Goal: Information Seeking & Learning: Check status

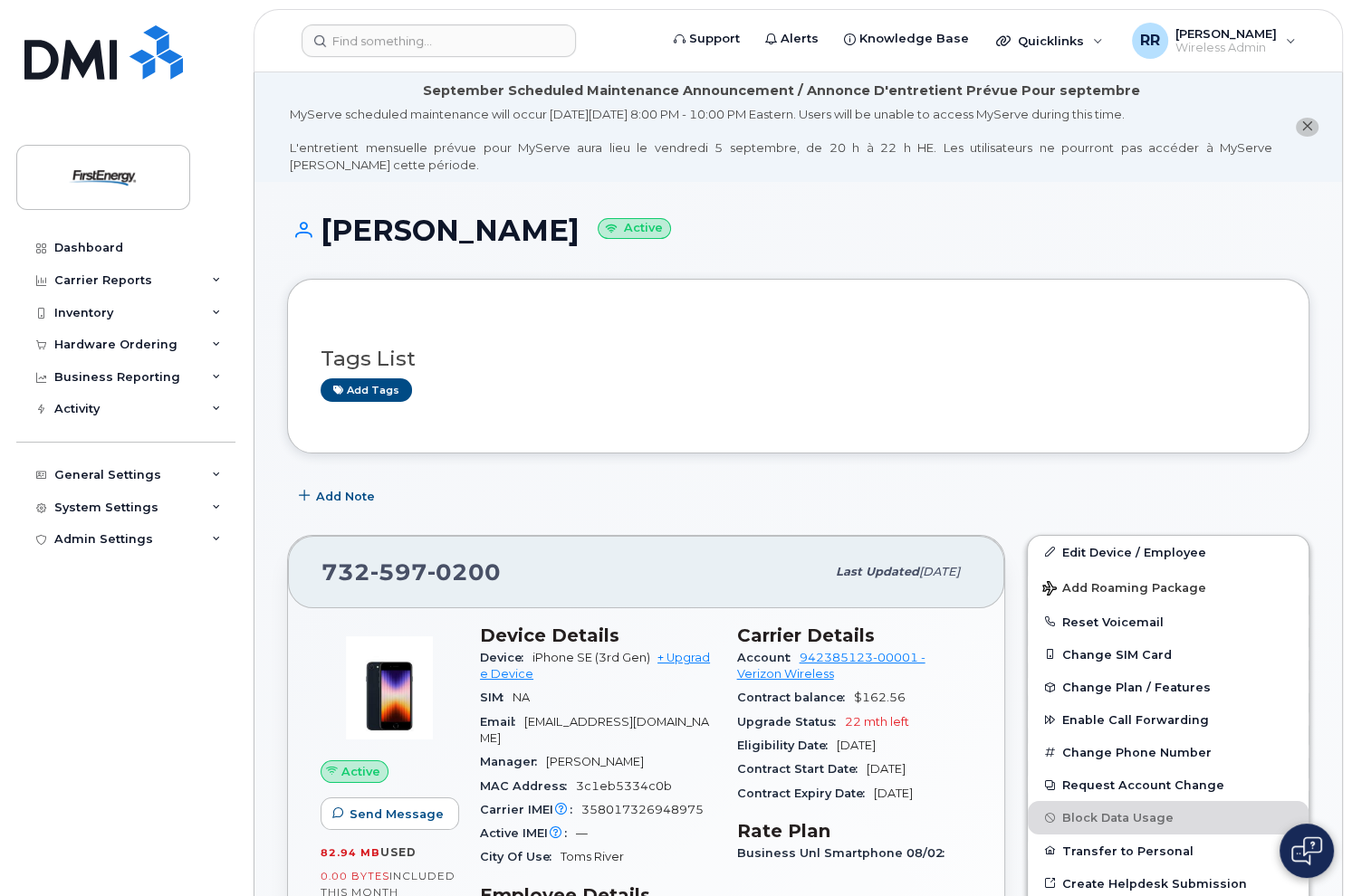
drag, startPoint x: 679, startPoint y: 233, endPoint x: 488, endPoint y: 246, distance: 191.4
click at [488, 246] on h1 "JOSEPH D SORRENTINO Active" at bounding box center [798, 231] width 1023 height 31
copy h1 "[PERSON_NAME]"
click at [134, 310] on div "Inventory" at bounding box center [126, 313] width 219 height 32
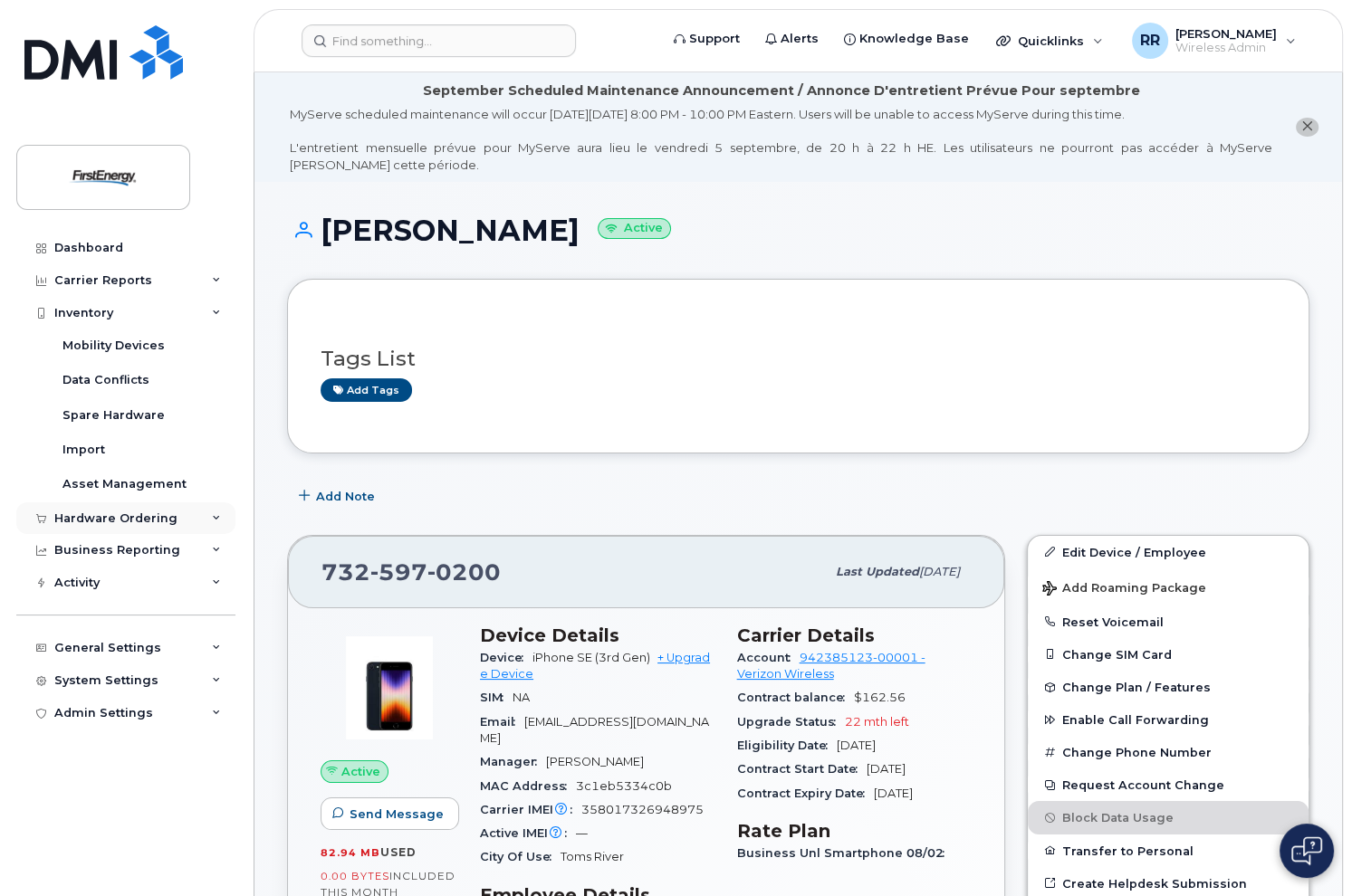
click at [147, 519] on div "Hardware Ordering" at bounding box center [115, 518] width 123 height 15
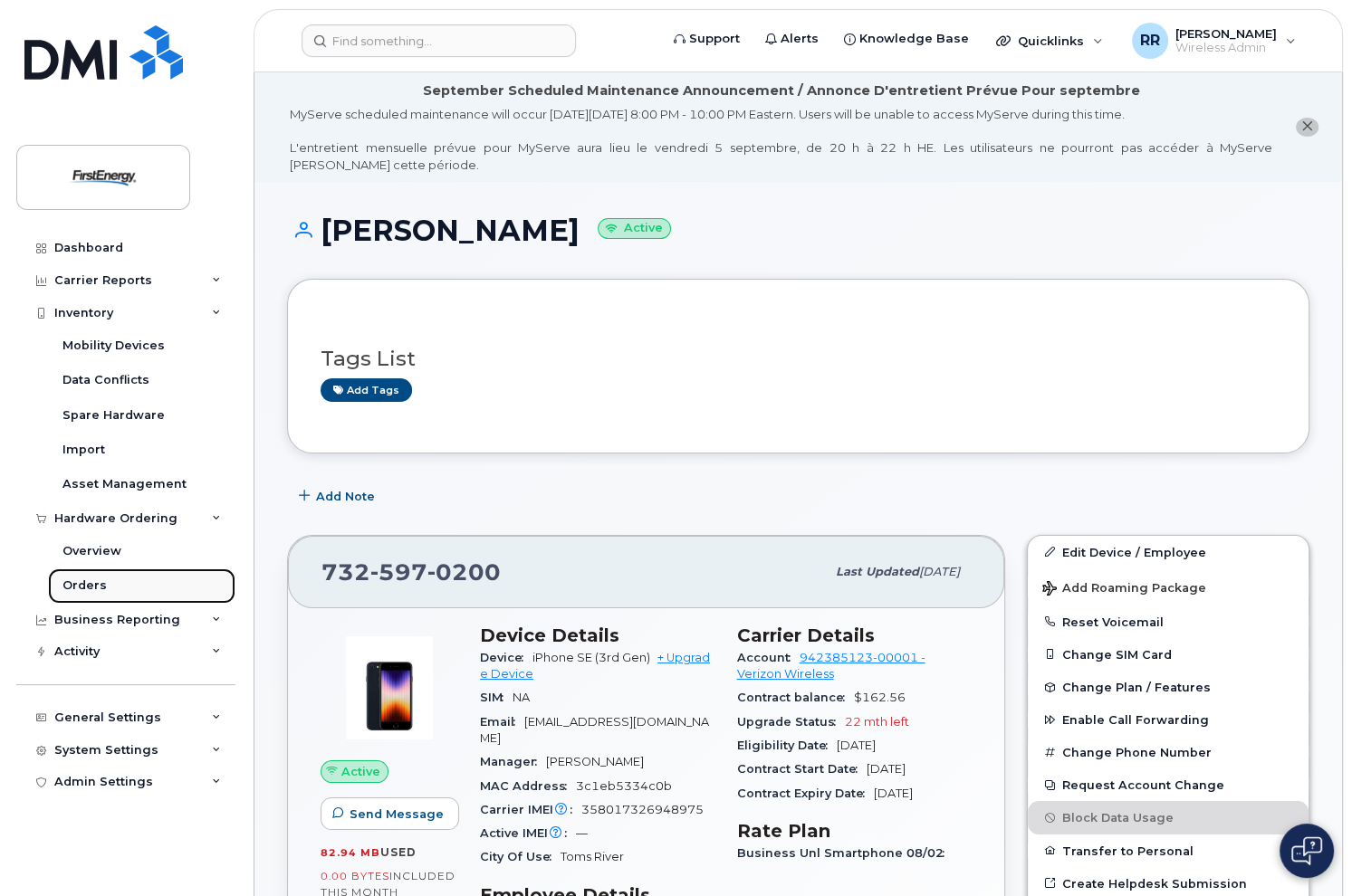
click at [120, 587] on link "Orders" at bounding box center [141, 585] width 188 height 34
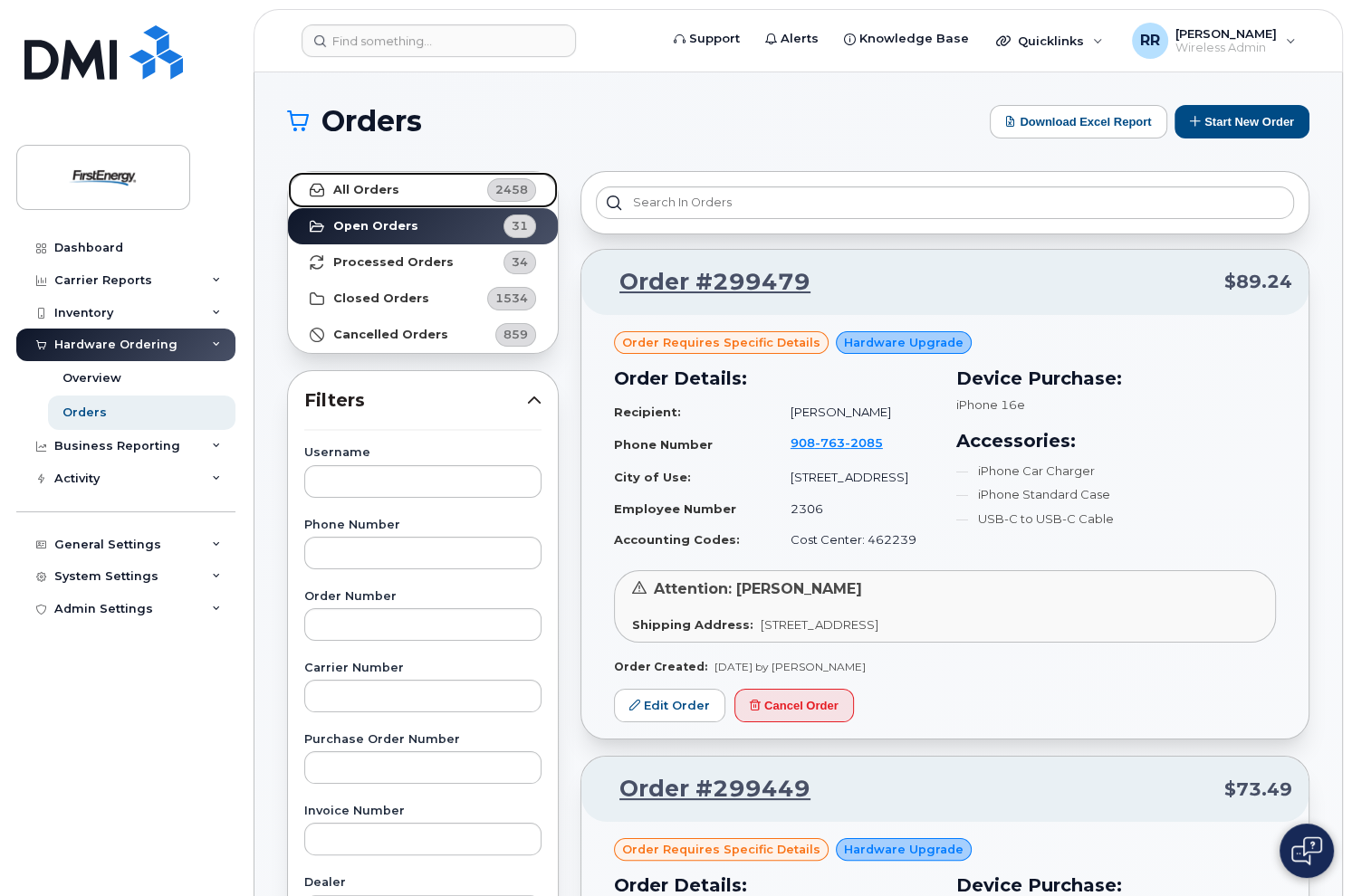
click at [416, 192] on link "All Orders 2458" at bounding box center [422, 189] width 270 height 36
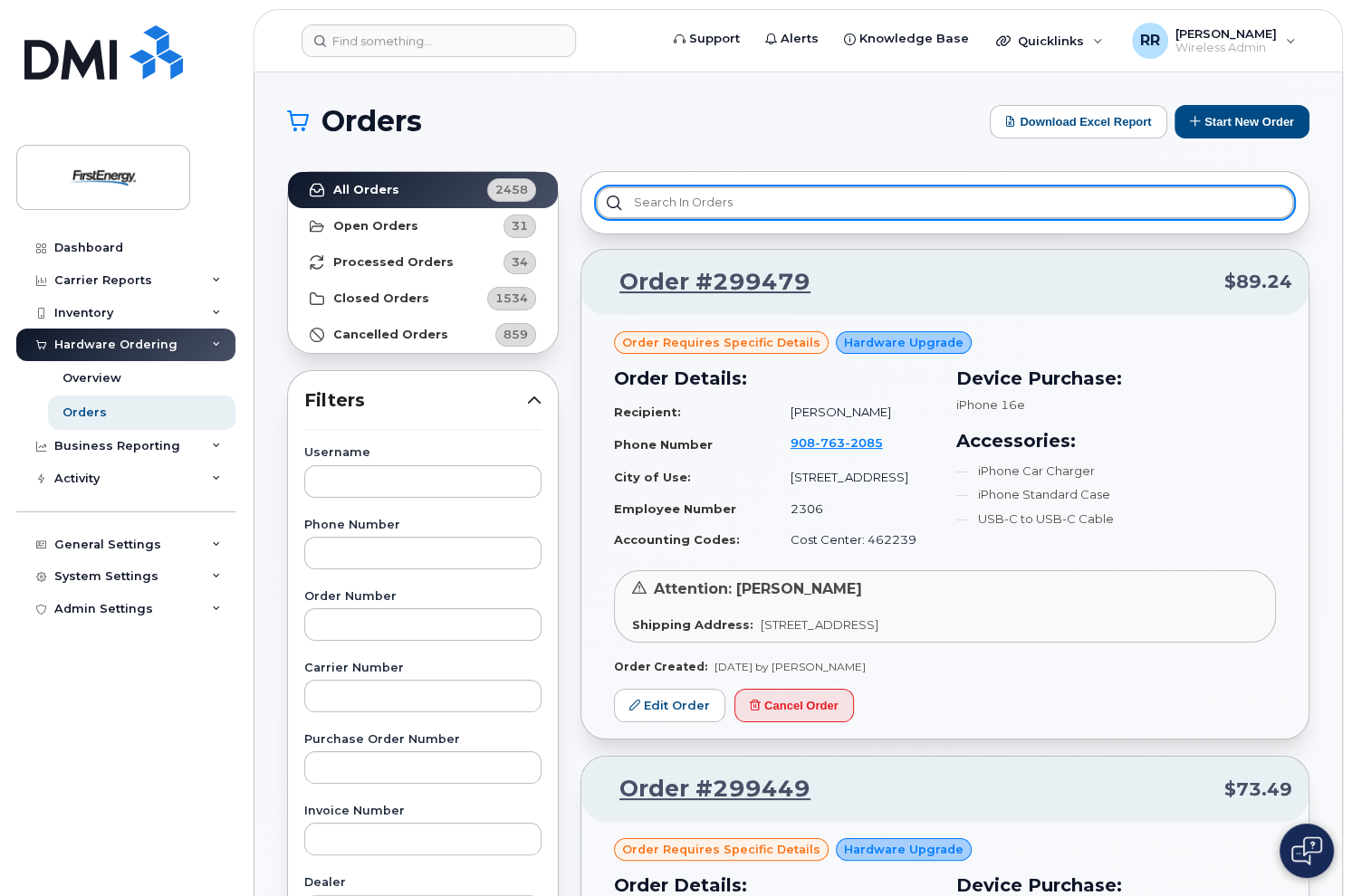
click at [858, 198] on input "text" at bounding box center [945, 202] width 698 height 32
paste input "[PERSON_NAME]"
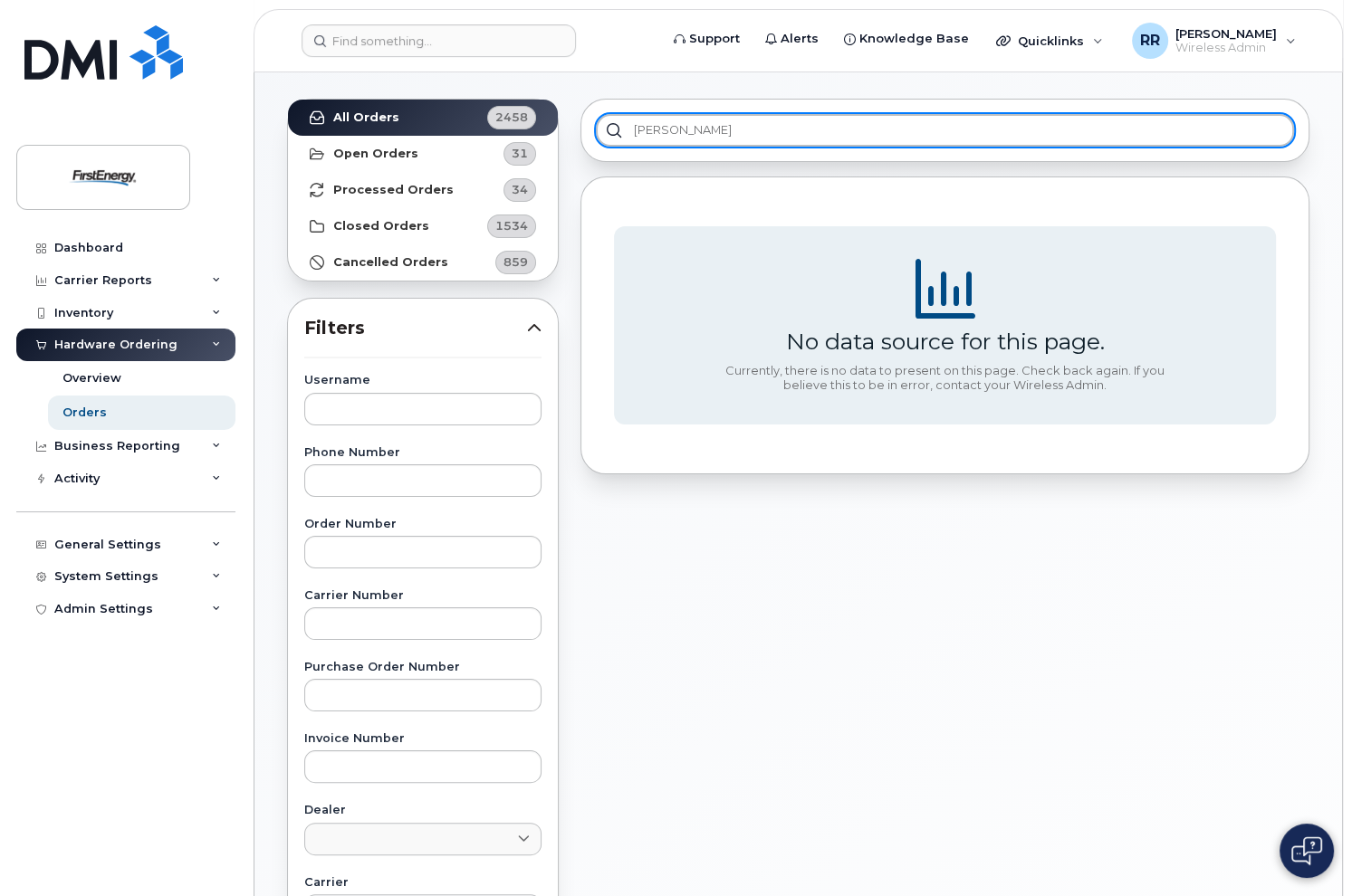
scroll to position [182, 0]
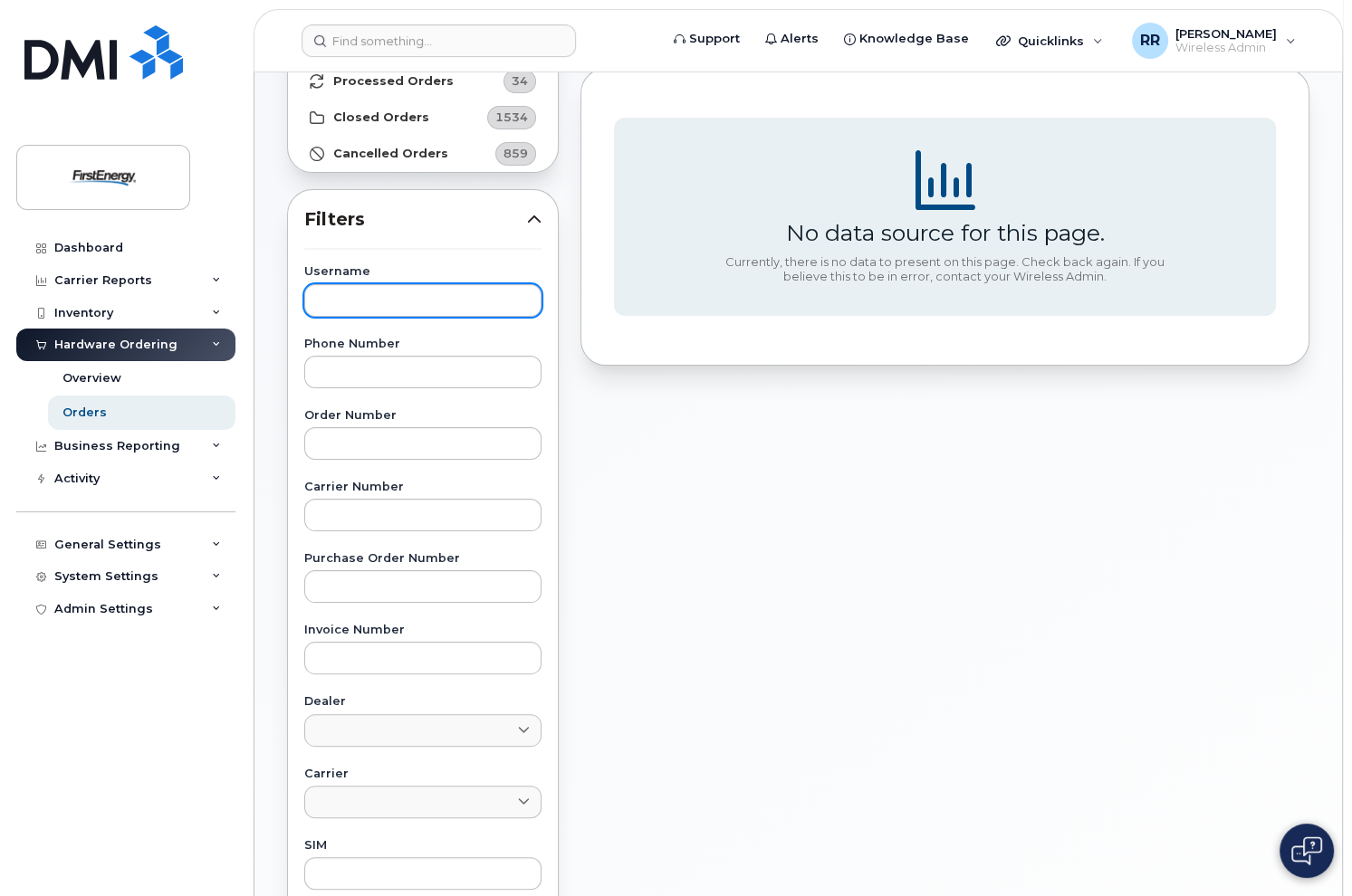
type input "[PERSON_NAME]"
click at [464, 307] on input "text" at bounding box center [423, 300] width 238 height 32
paste input "[PERSON_NAME]"
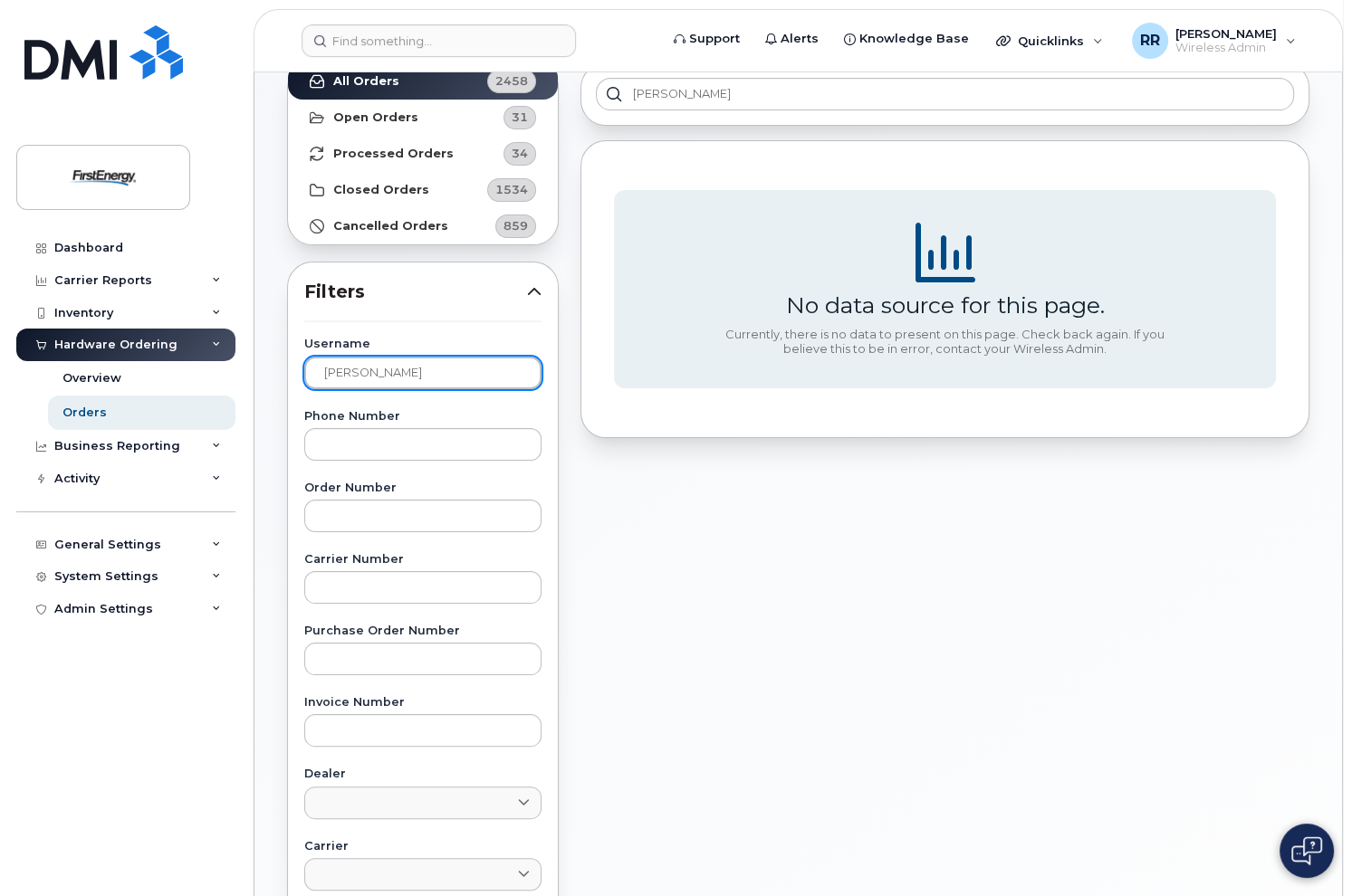
scroll to position [0, 0]
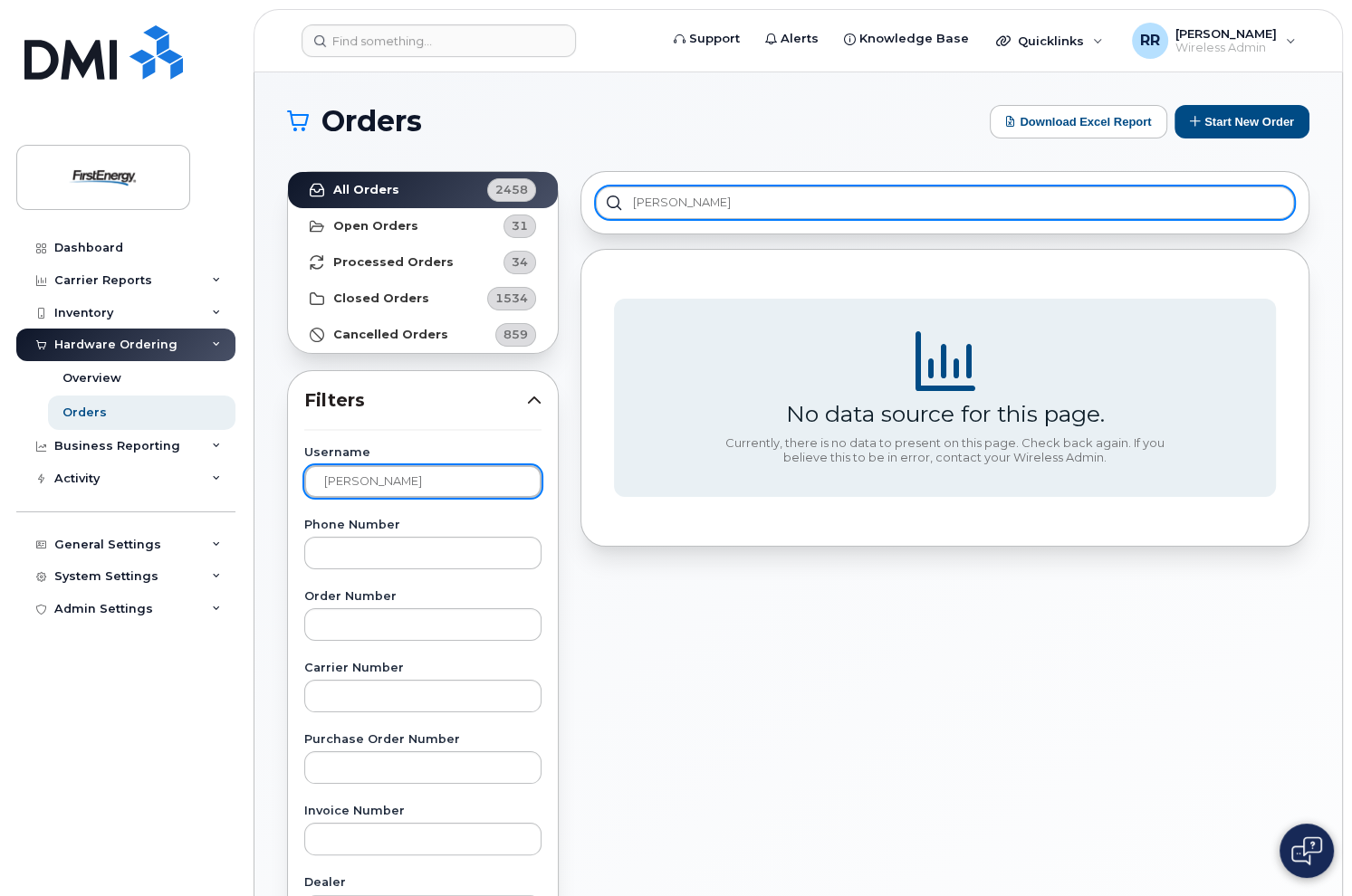
type input "[PERSON_NAME]"
drag, startPoint x: 746, startPoint y: 195, endPoint x: 450, endPoint y: 191, distance: 296.0
click at [450, 191] on div "All Orders 2458 Open Orders 31 Processed Orders 34 Closed Orders 1534 Cancelled…" at bounding box center [798, 796] width 1045 height 1272
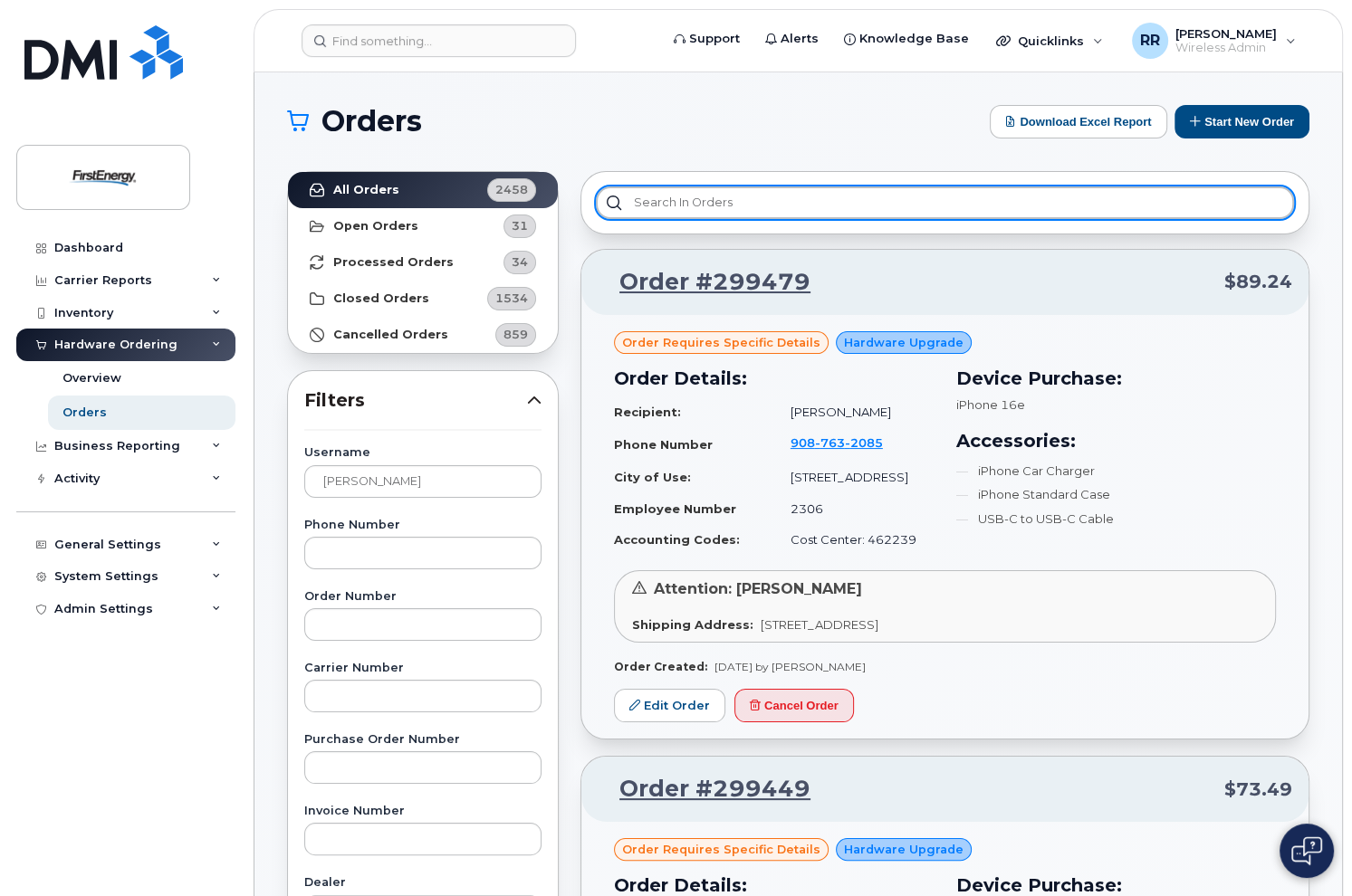
drag, startPoint x: 894, startPoint y: 189, endPoint x: 891, endPoint y: 202, distance: 13.3
click at [894, 189] on input "text" at bounding box center [945, 202] width 698 height 32
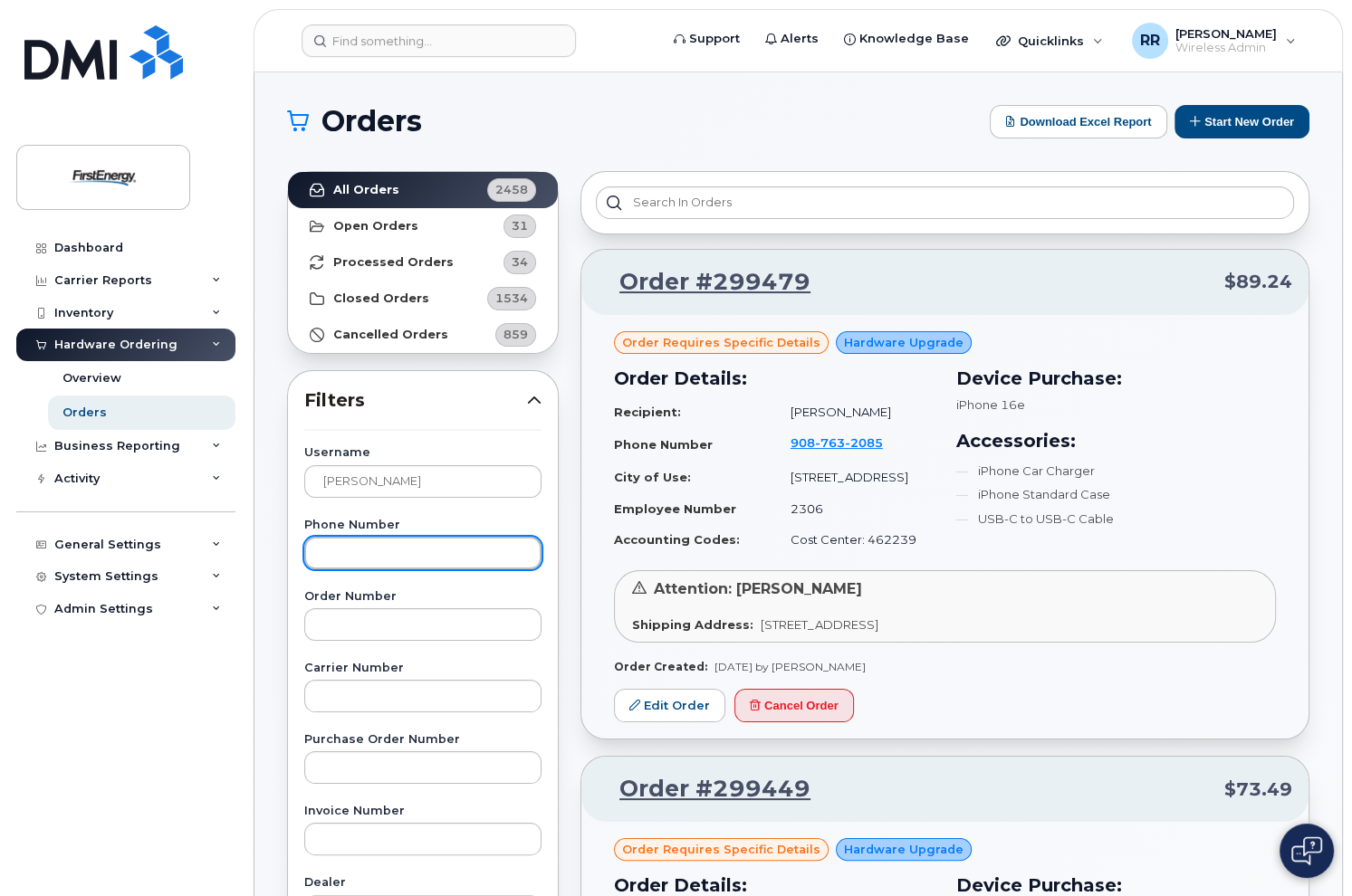
click at [420, 555] on input "text" at bounding box center [423, 553] width 238 height 32
paste input "7325970200"
type input "7325970200"
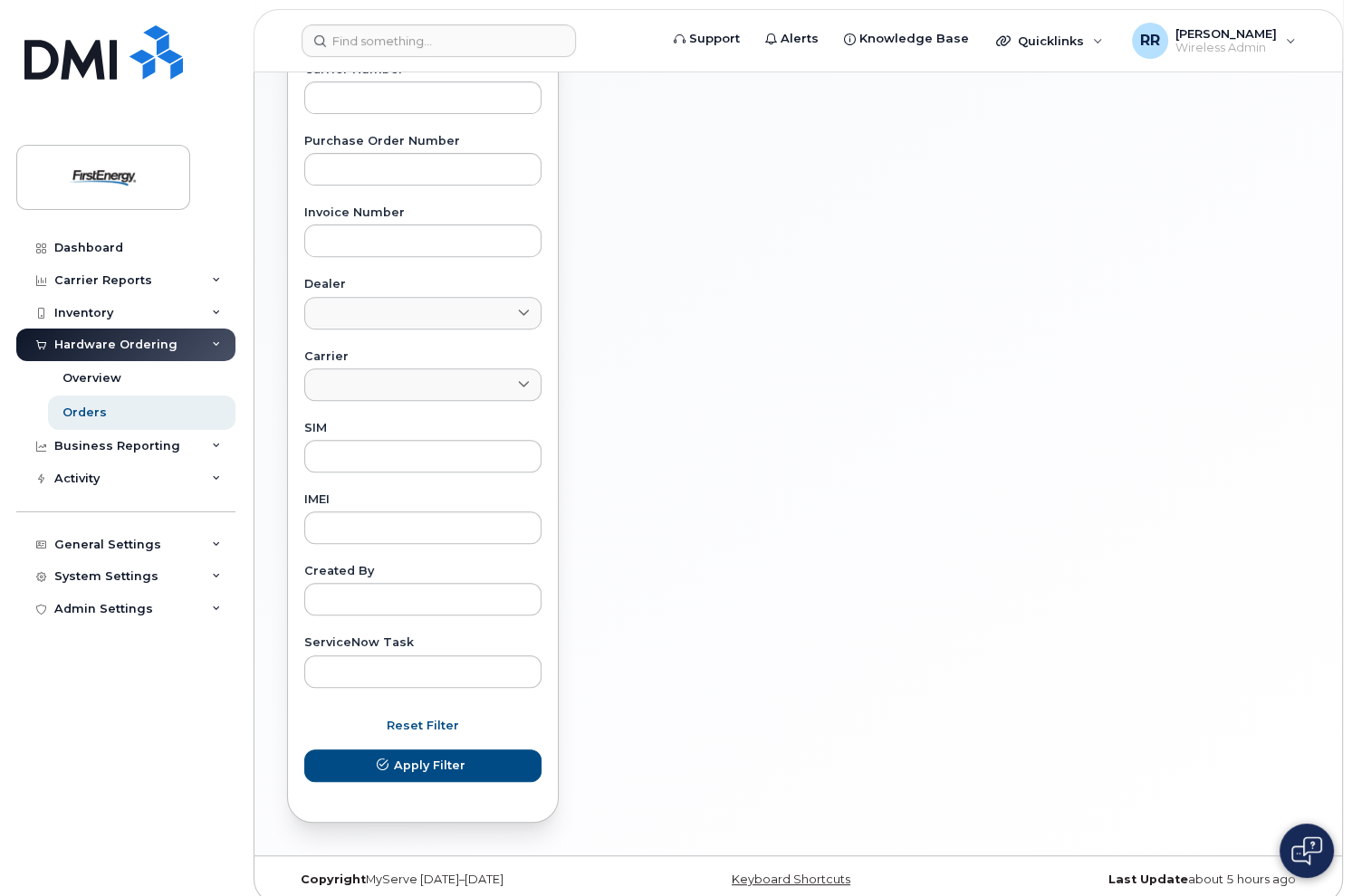
scroll to position [613, 0]
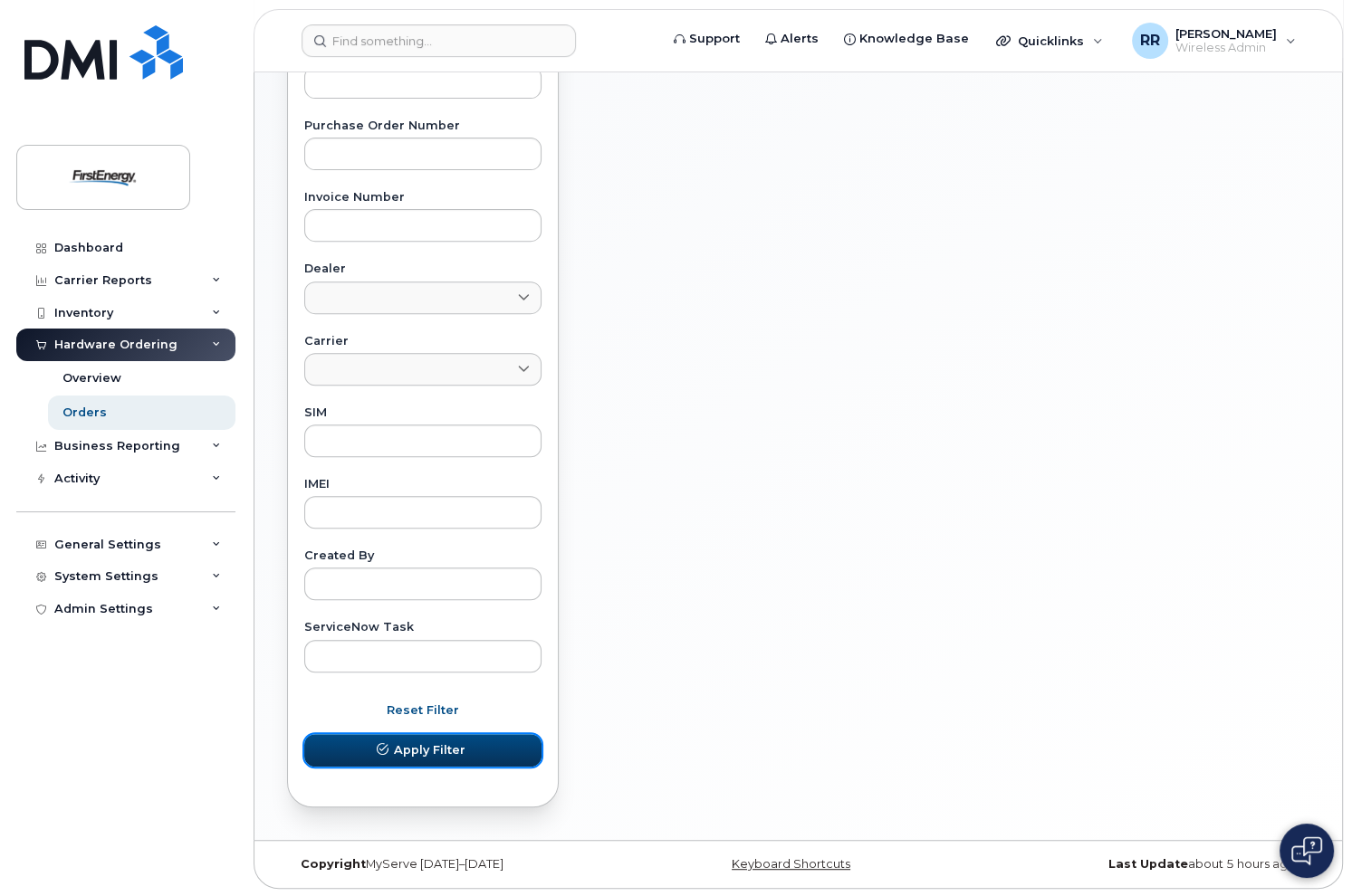
click at [427, 747] on span "Apply Filter" at bounding box center [429, 751] width 72 height 18
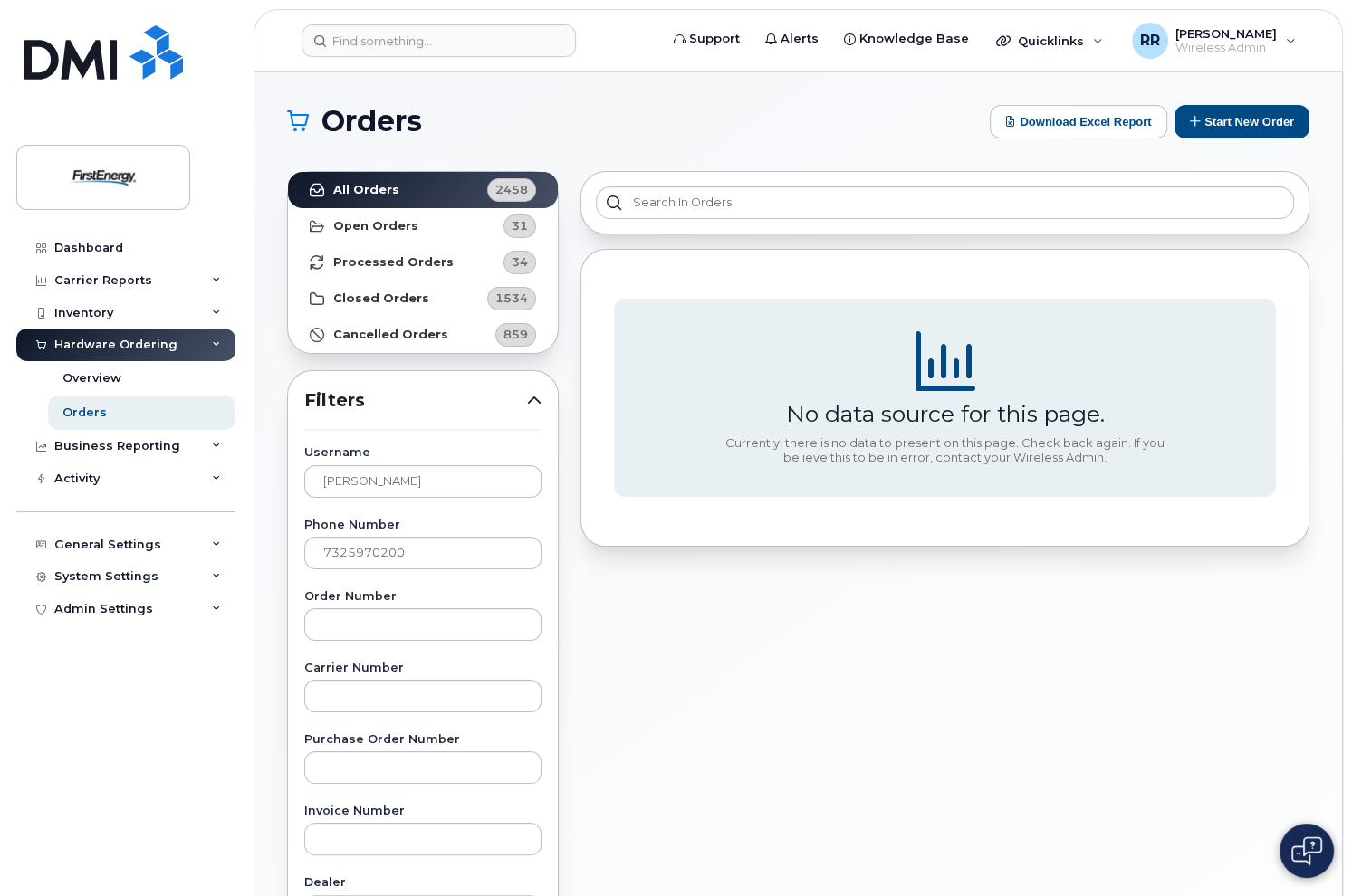
scroll to position [0, 0]
drag, startPoint x: 430, startPoint y: 486, endPoint x: 73, endPoint y: 432, distance: 361.1
click at [254, 432] on div "Support Alerts Knowledge Base Quicklinks Suspend / Cancel Device Change SIM Car…" at bounding box center [798, 764] width 1088 height 1382
click at [470, 544] on input "7325970200" at bounding box center [423, 553] width 238 height 32
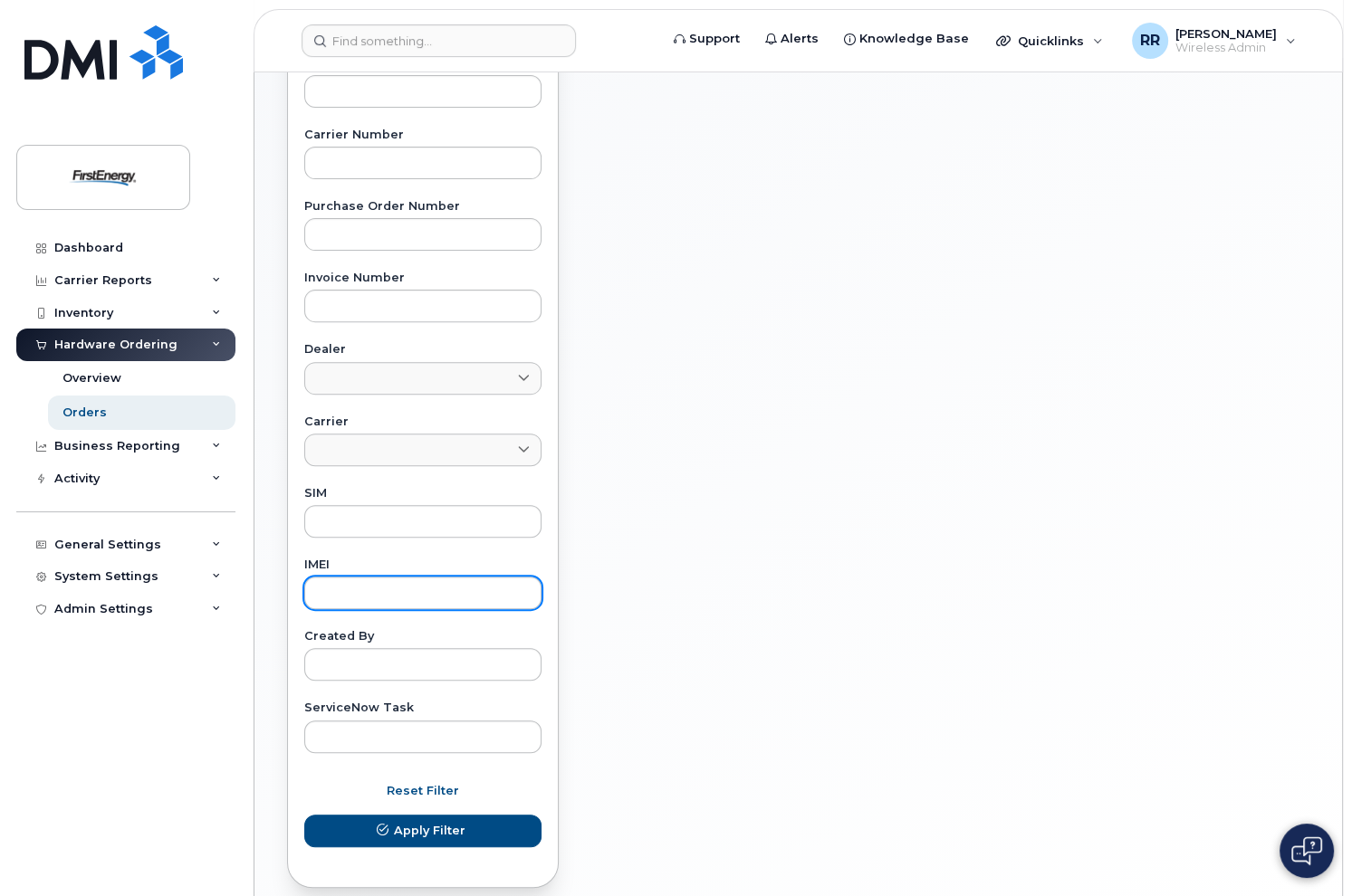
scroll to position [544, 0]
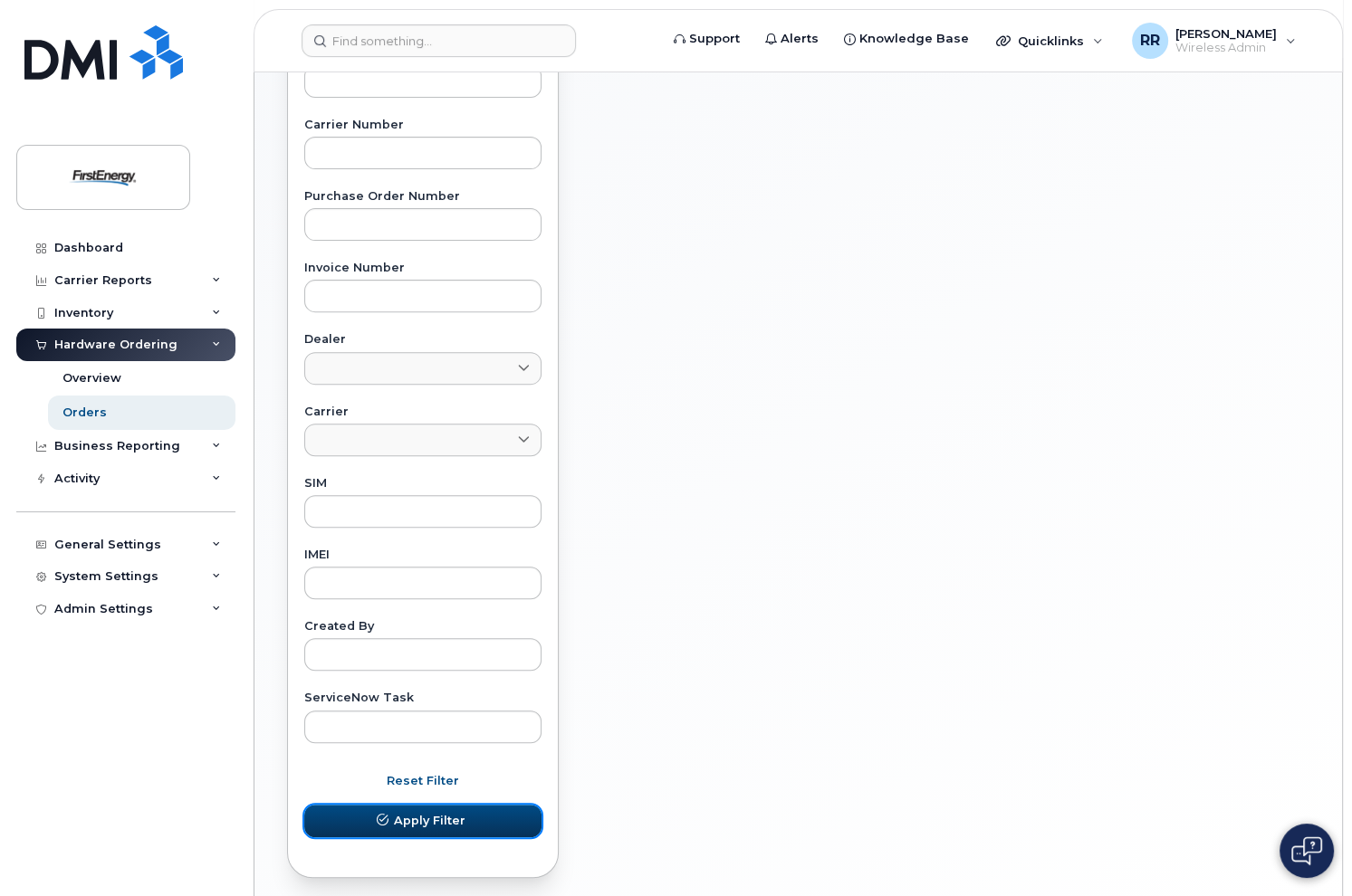
click at [447, 824] on span "Apply Filter" at bounding box center [429, 821] width 72 height 18
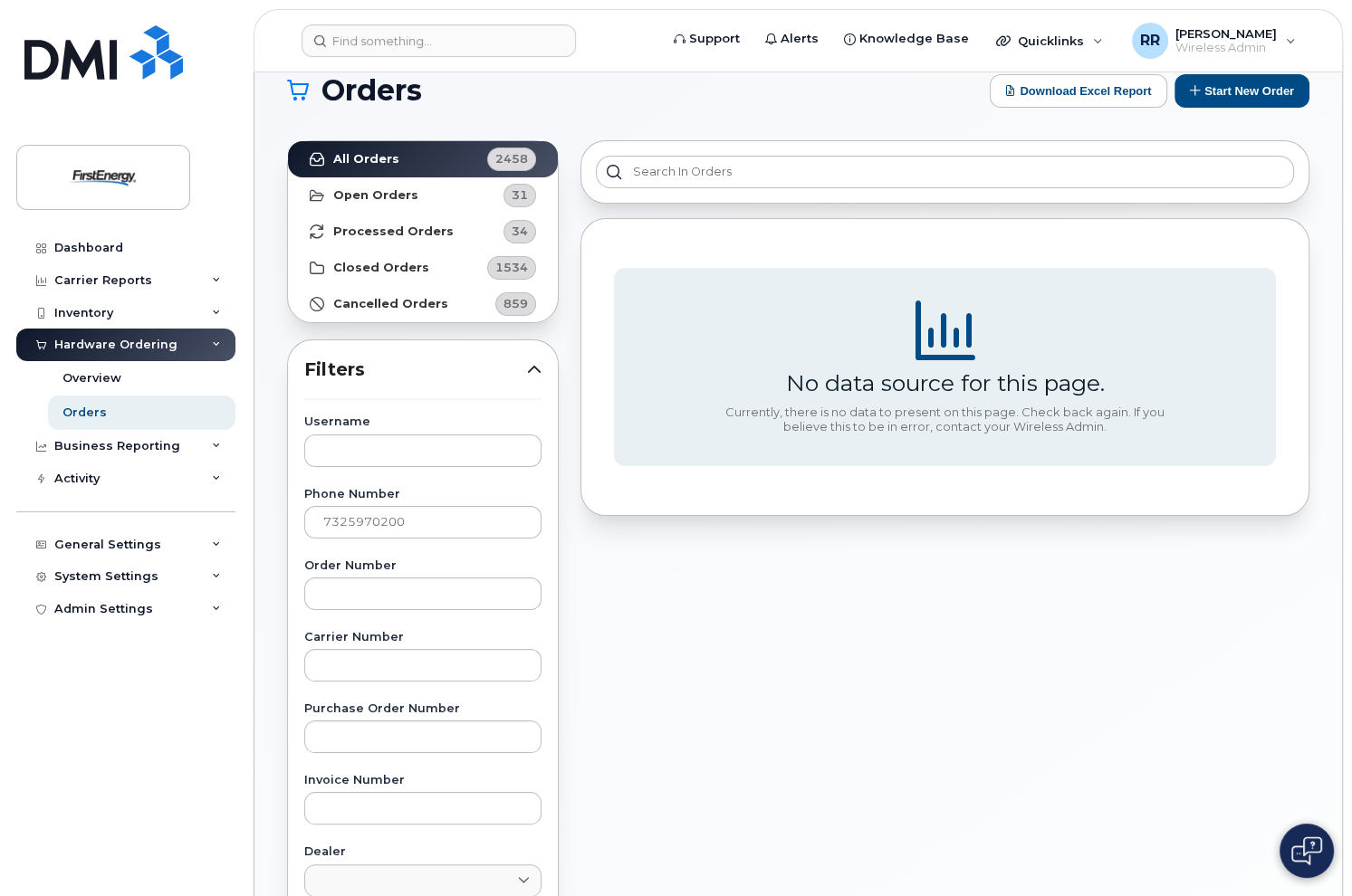
scroll to position [0, 0]
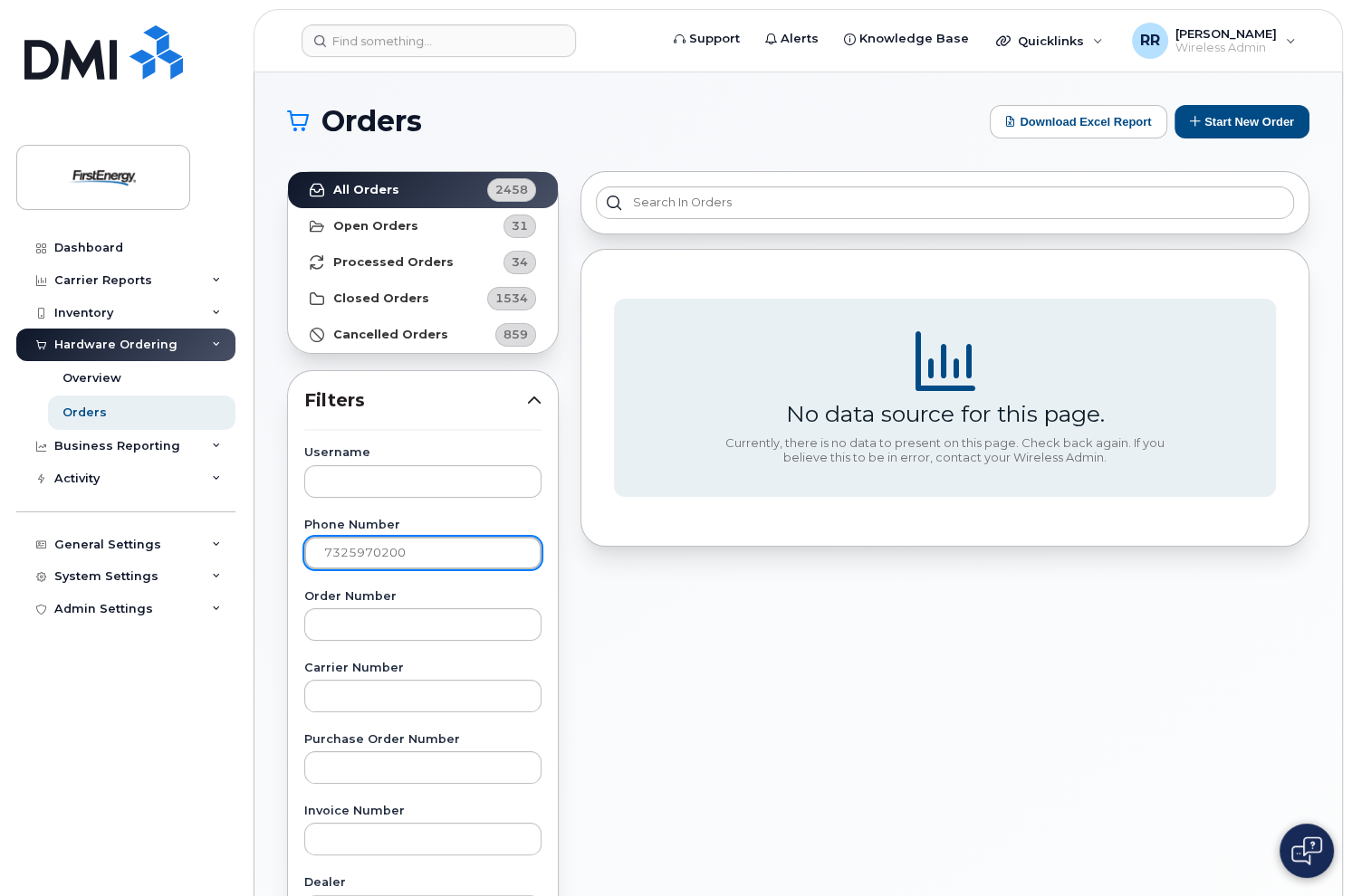
drag, startPoint x: 453, startPoint y: 557, endPoint x: 285, endPoint y: 562, distance: 168.1
click at [285, 562] on div "Username Phone Number [PHONE_NUMBER] Order Number Carrier Number Purchase Order…" at bounding box center [423, 867] width 281 height 838
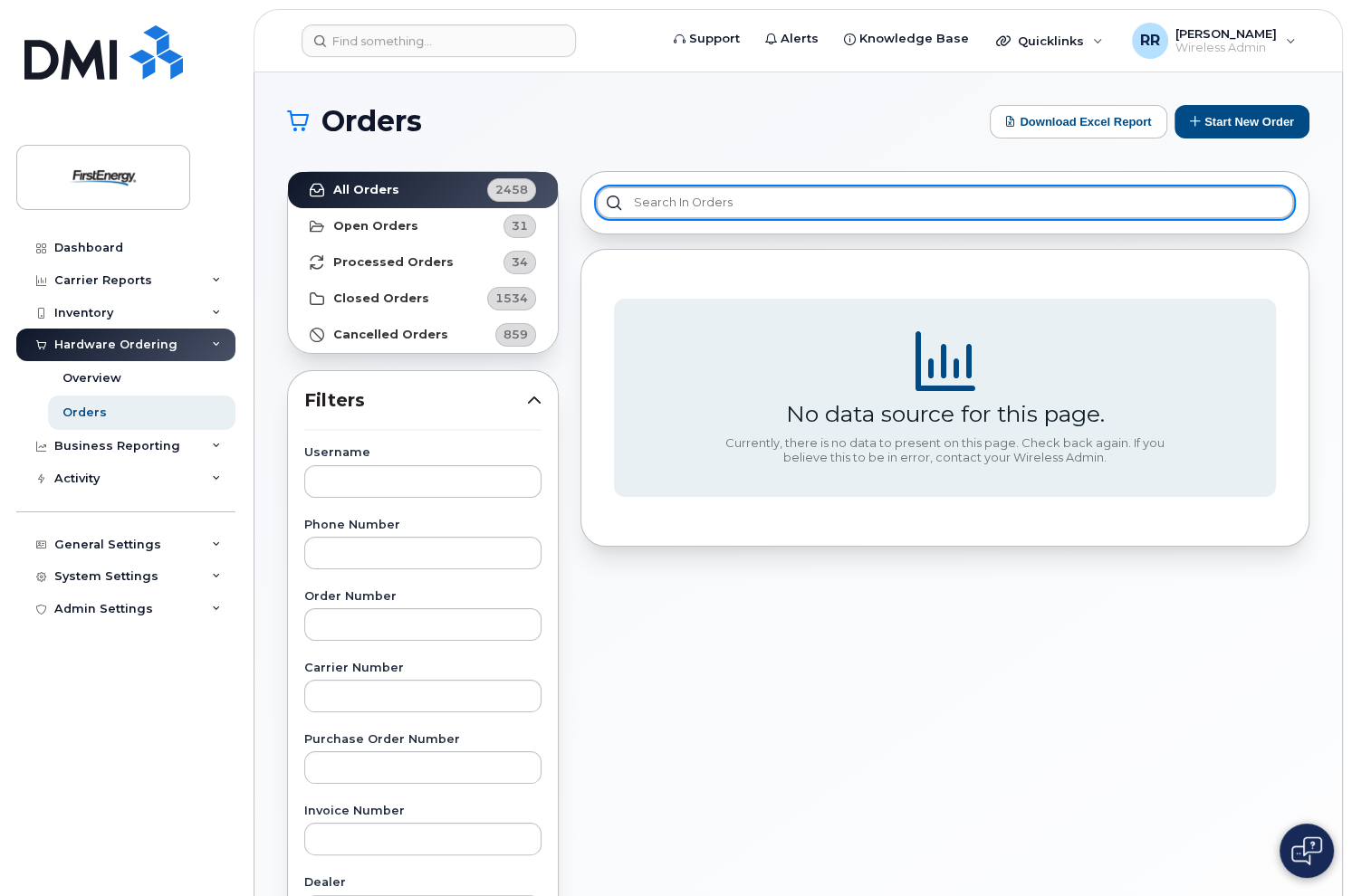
click at [764, 204] on input "text" at bounding box center [945, 202] width 698 height 32
paste input "7325970200"
type input "732"
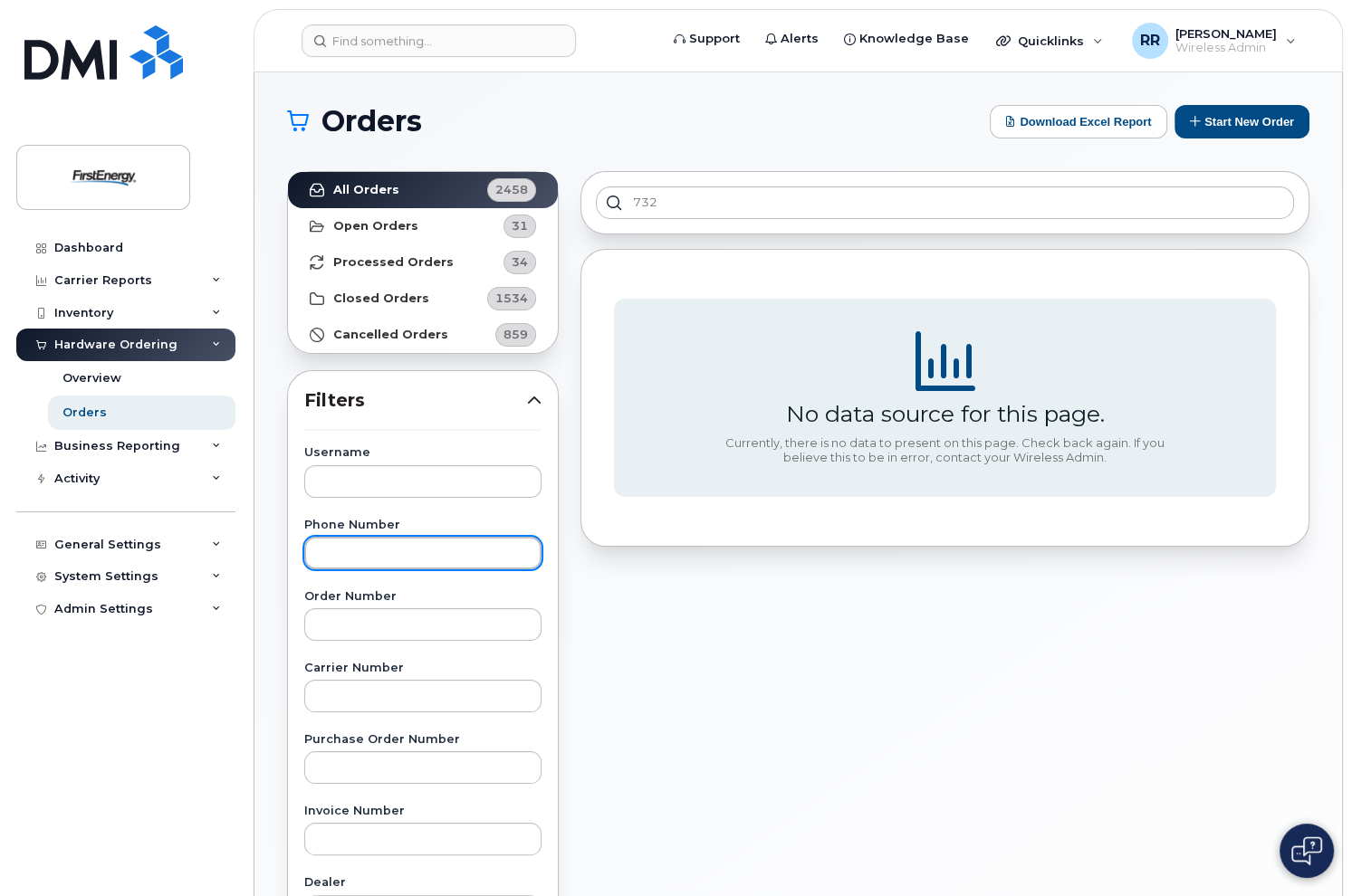
click at [462, 556] on input "text" at bounding box center [423, 553] width 238 height 32
paste input "7325970200"
type input "732597"
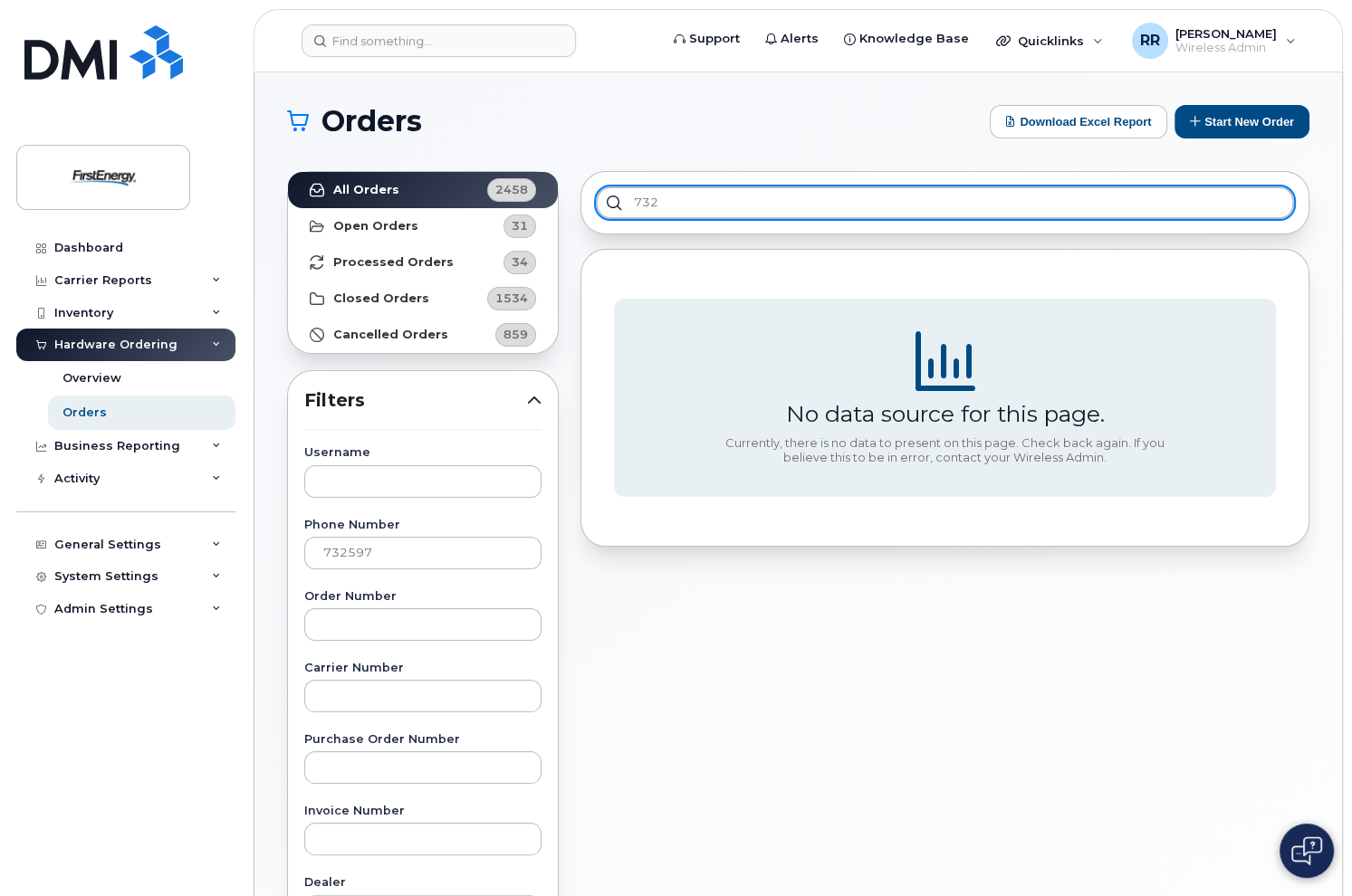
click at [723, 204] on input "732" at bounding box center [945, 202] width 698 height 32
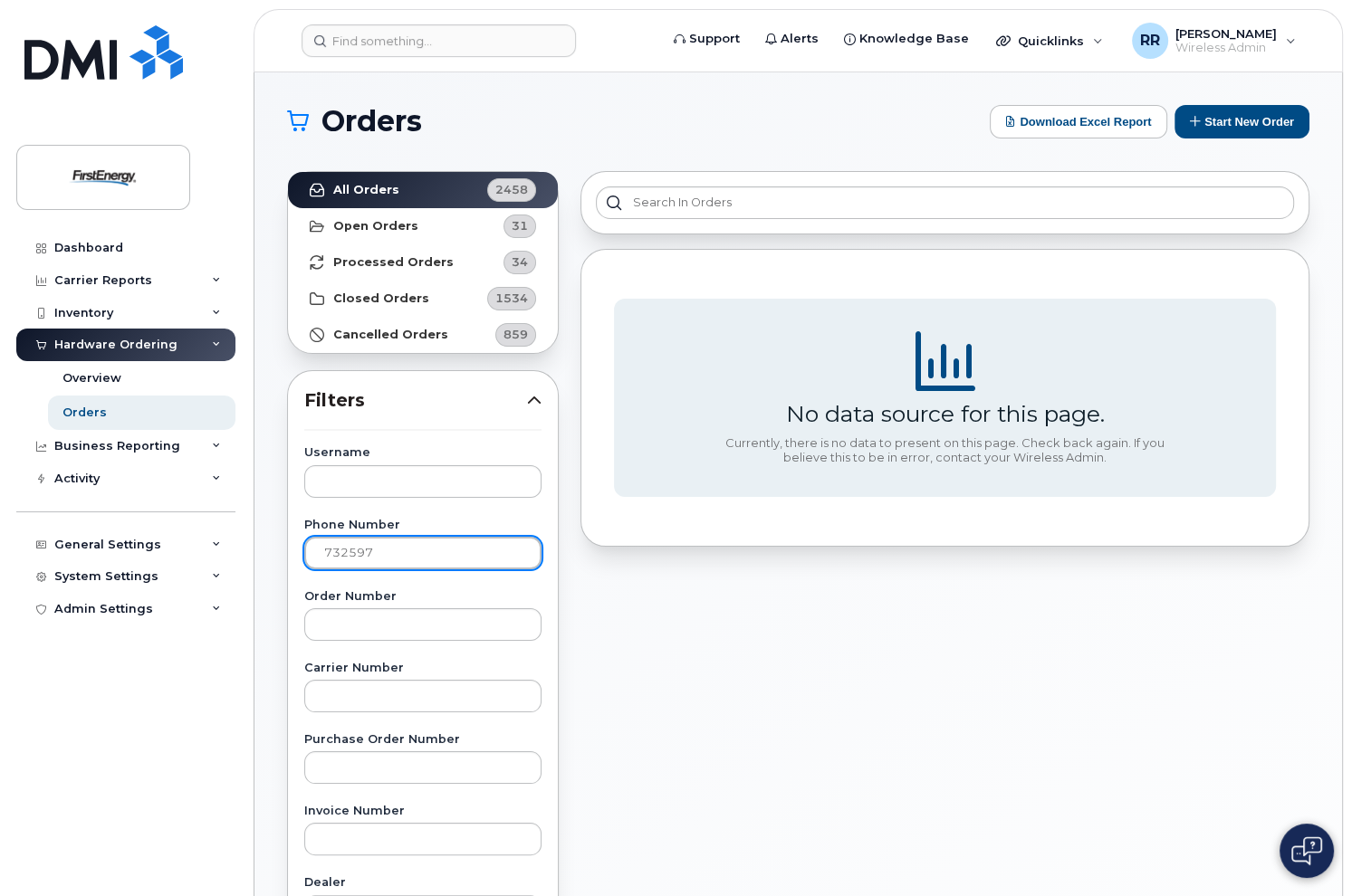
click at [423, 553] on input "732597" at bounding box center [423, 553] width 238 height 32
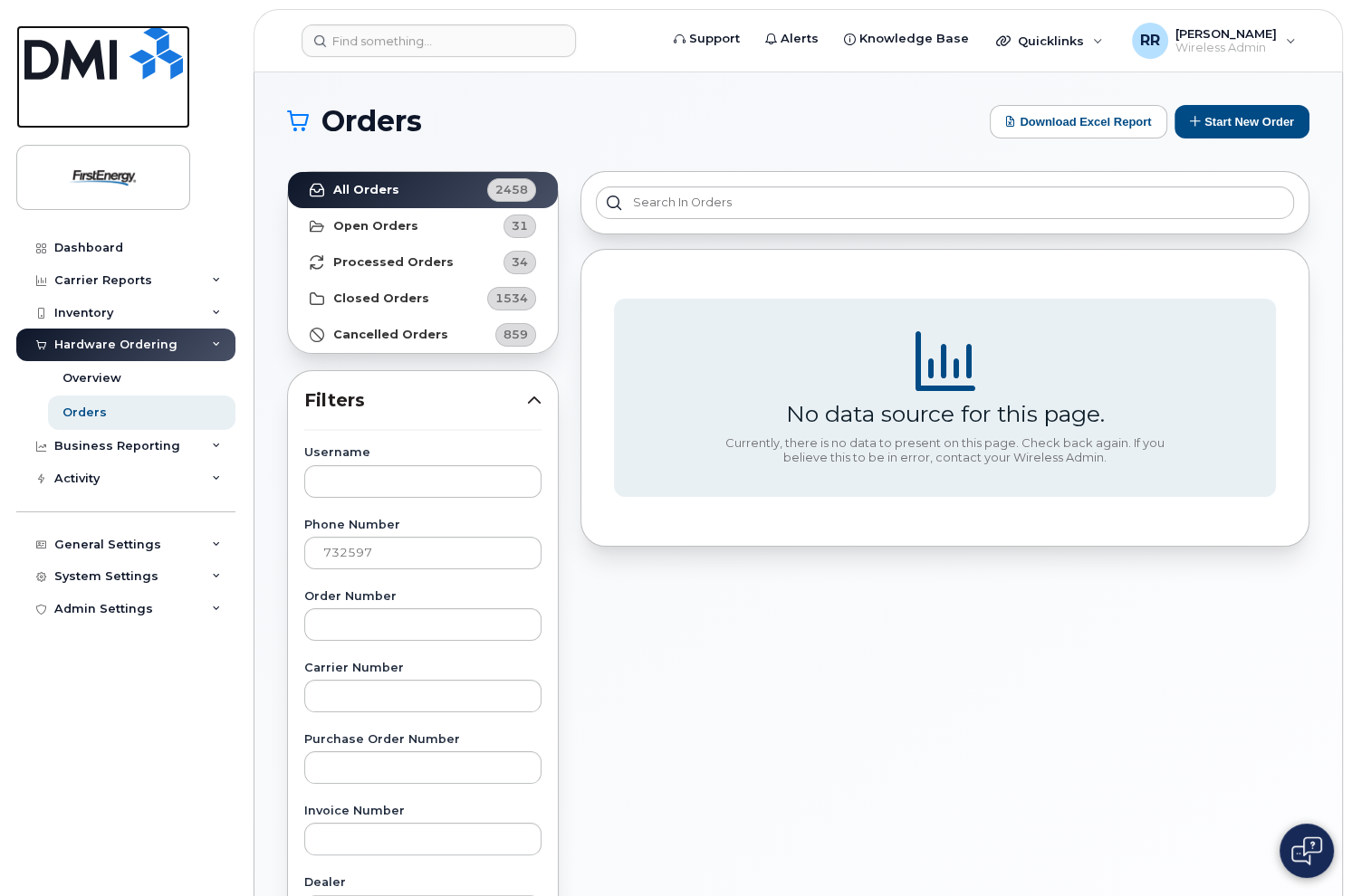
click at [92, 52] on img at bounding box center [103, 52] width 158 height 54
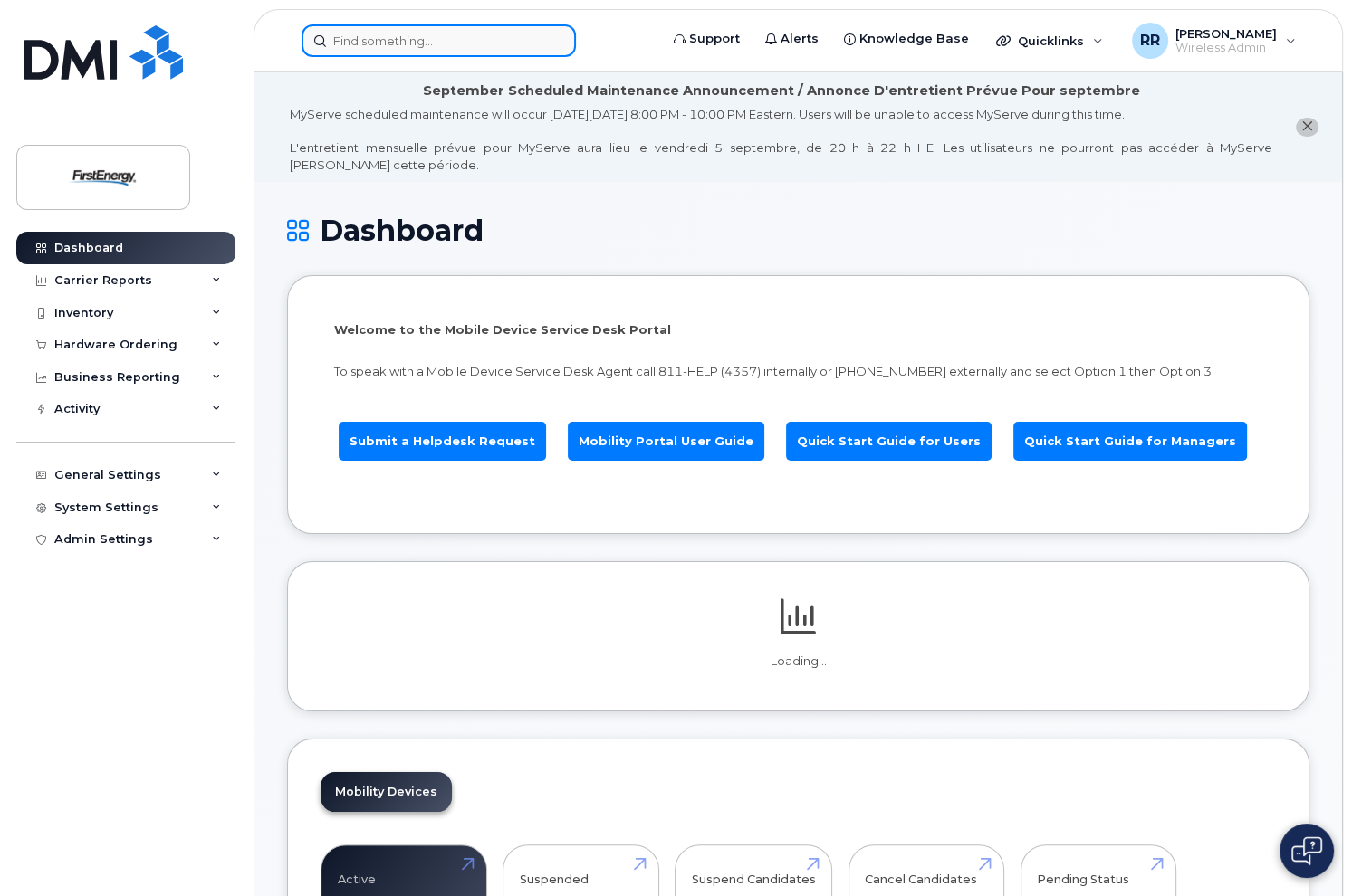
click at [518, 36] on input at bounding box center [439, 40] width 275 height 32
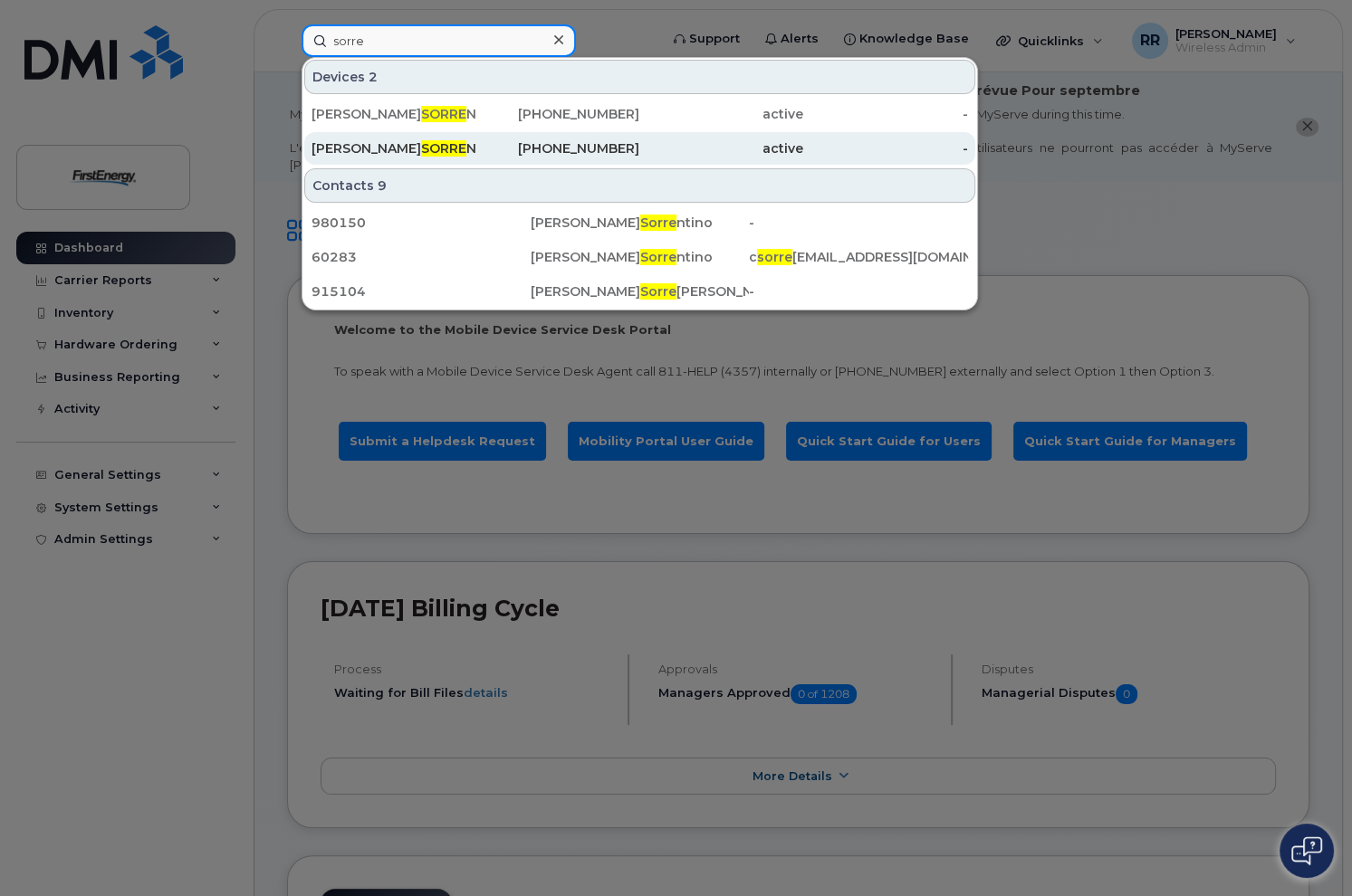
type input "sorre"
click at [497, 157] on div "732-597-0200" at bounding box center [557, 148] width 164 height 32
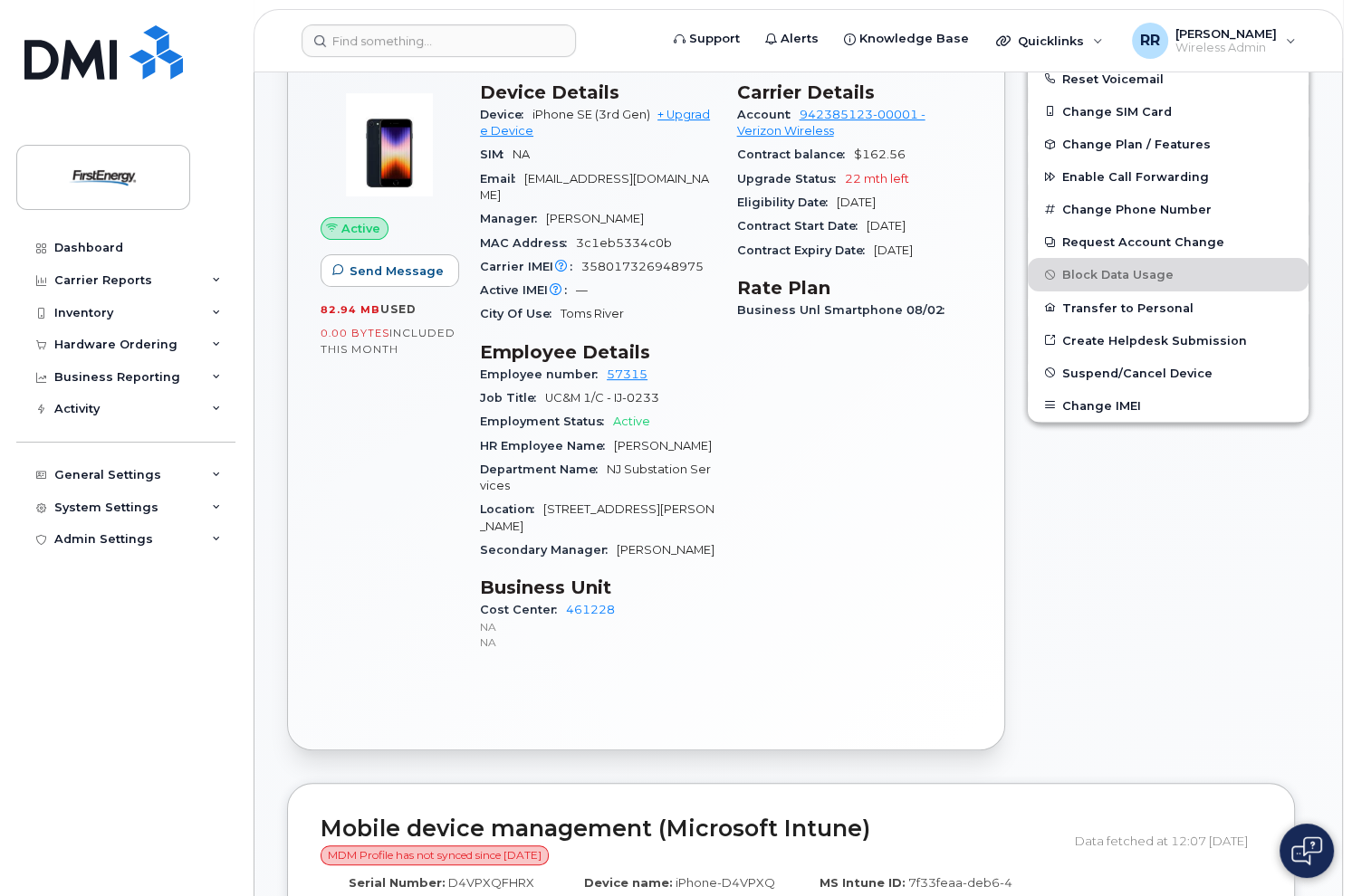
scroll to position [634, 0]
